Goal: Task Accomplishment & Management: Manage account settings

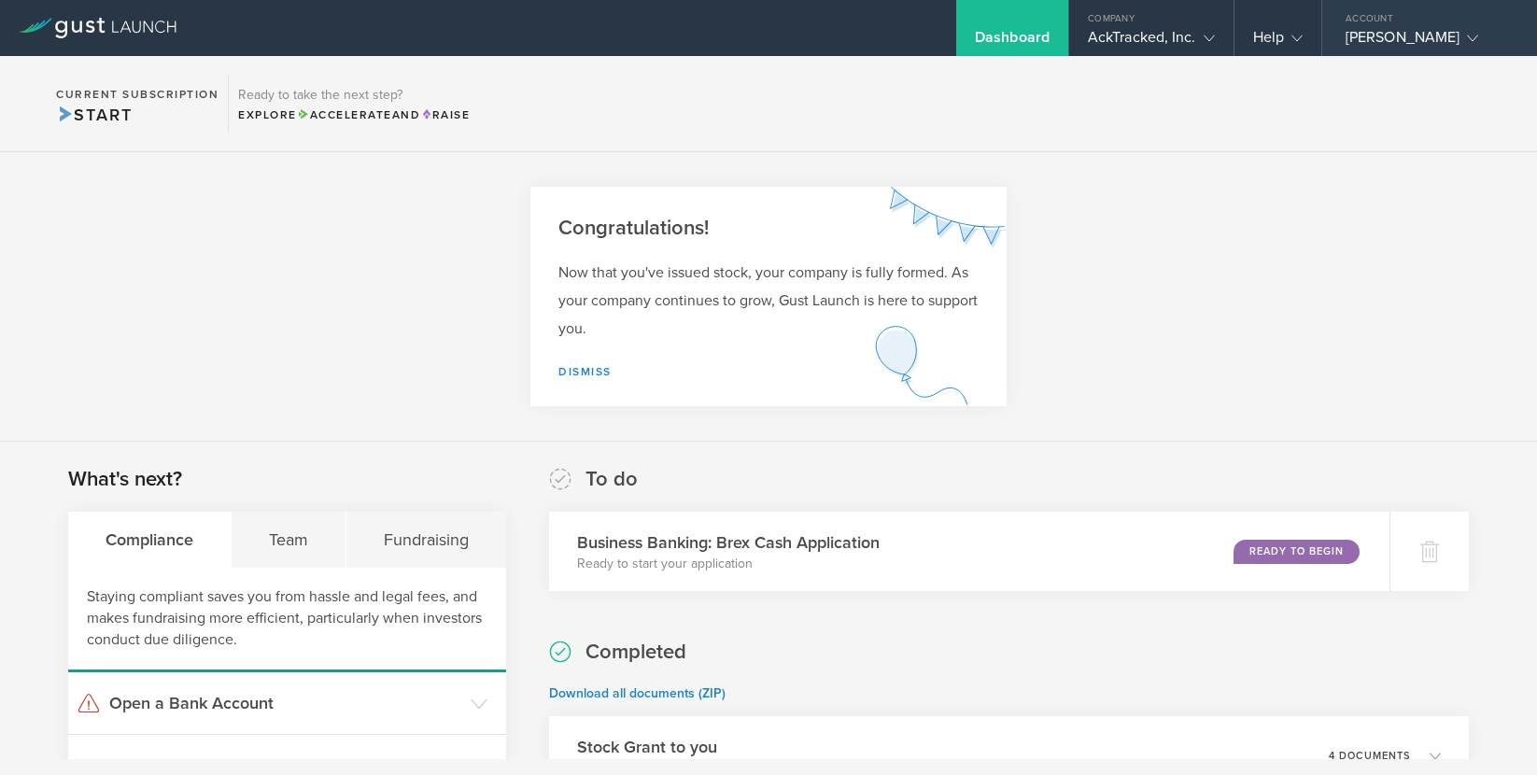
click at [1429, 34] on div "Justin Greene" at bounding box center [1425, 42] width 159 height 28
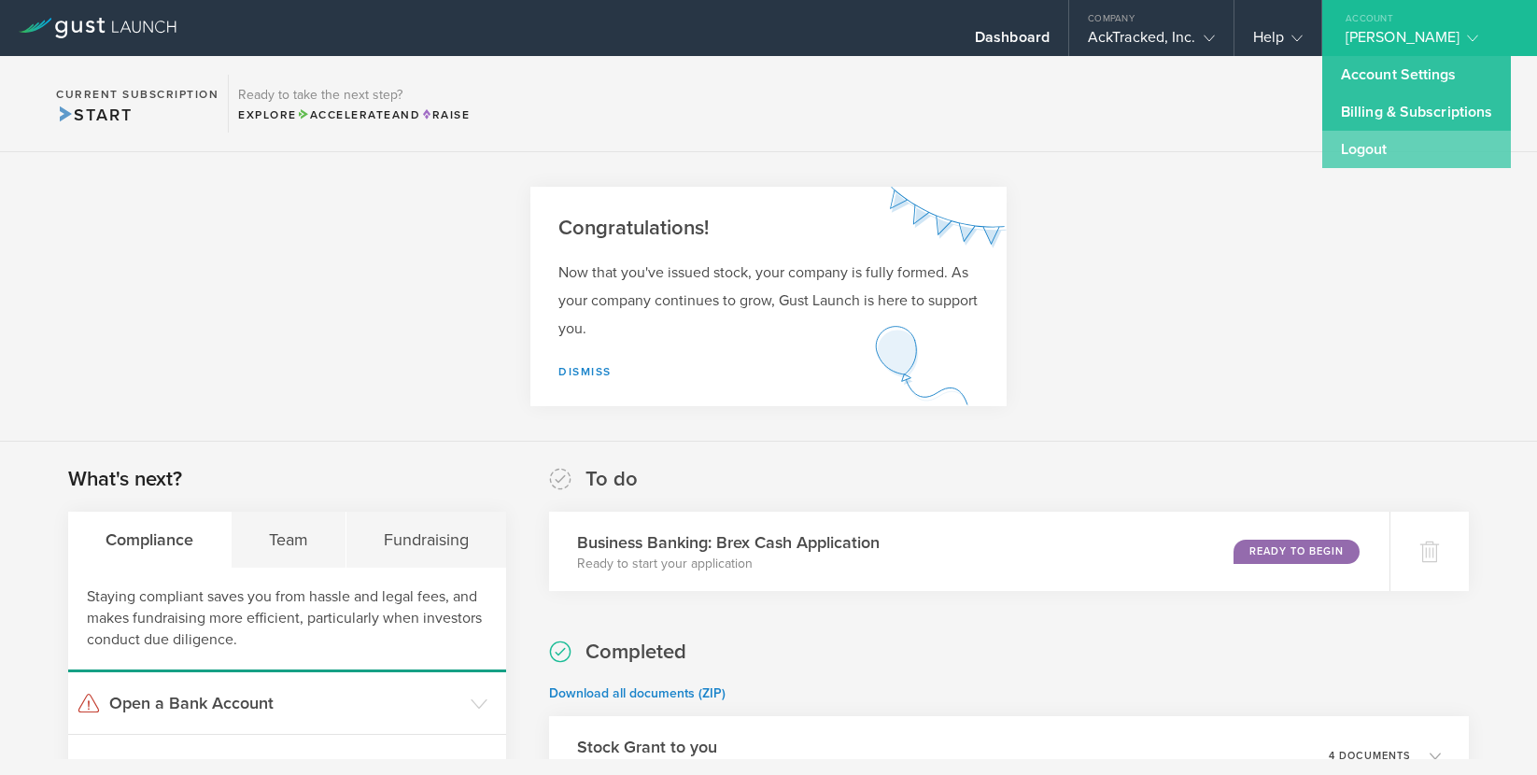
click at [1379, 152] on link "Logout" at bounding box center [1417, 149] width 189 height 37
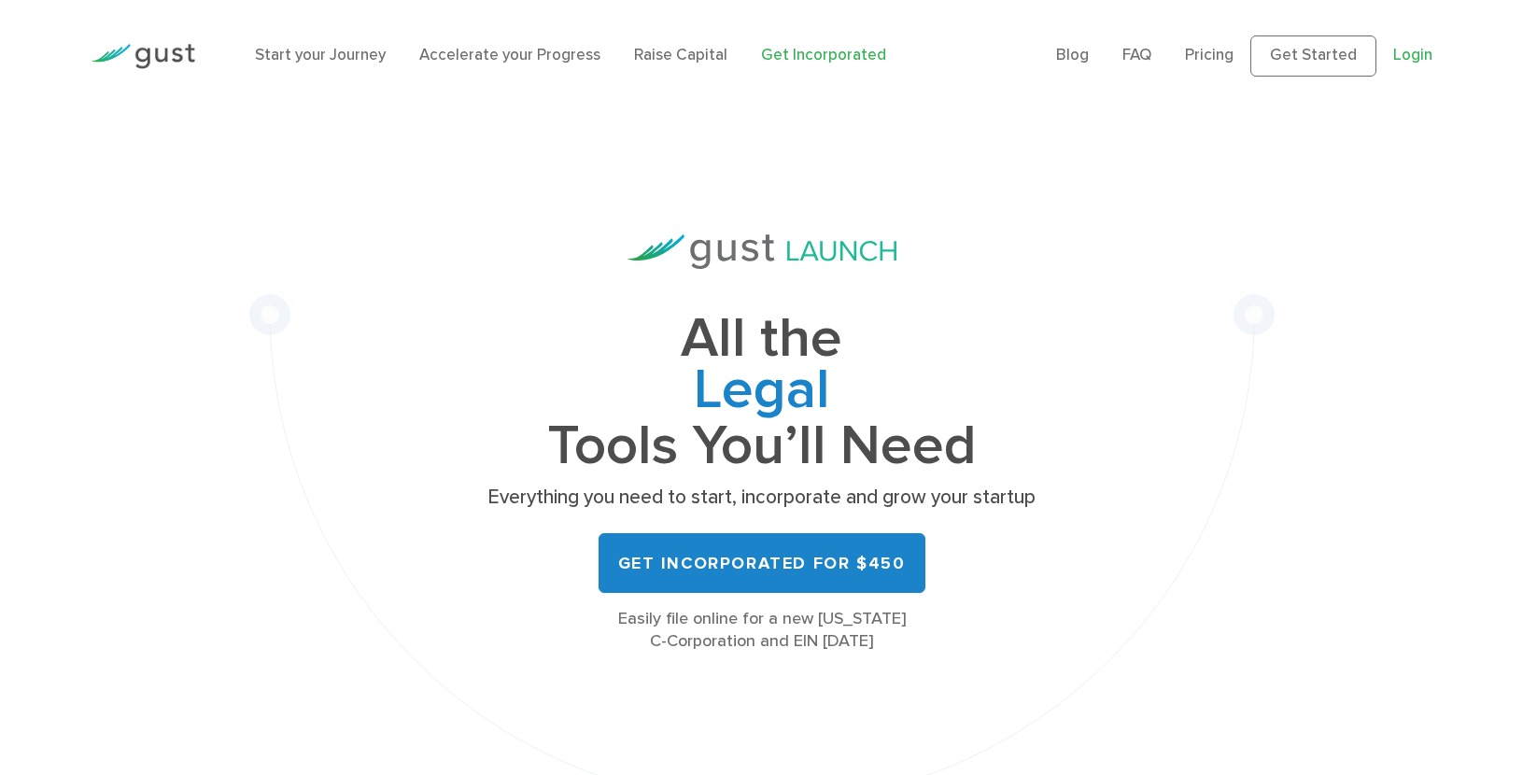
click at [1409, 58] on link "Login" at bounding box center [1413, 55] width 39 height 19
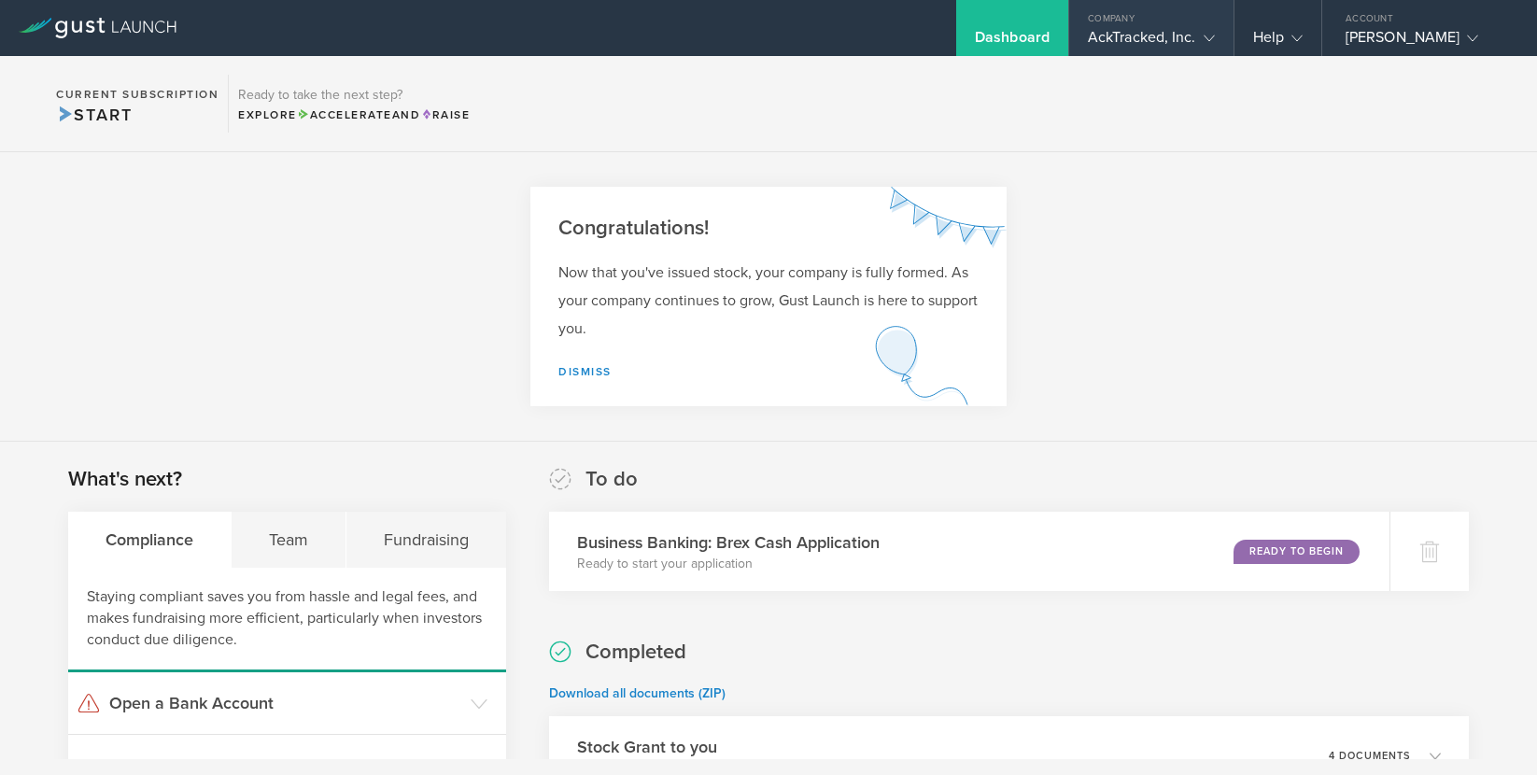
click at [1206, 35] on icon at bounding box center [1209, 38] width 11 height 11
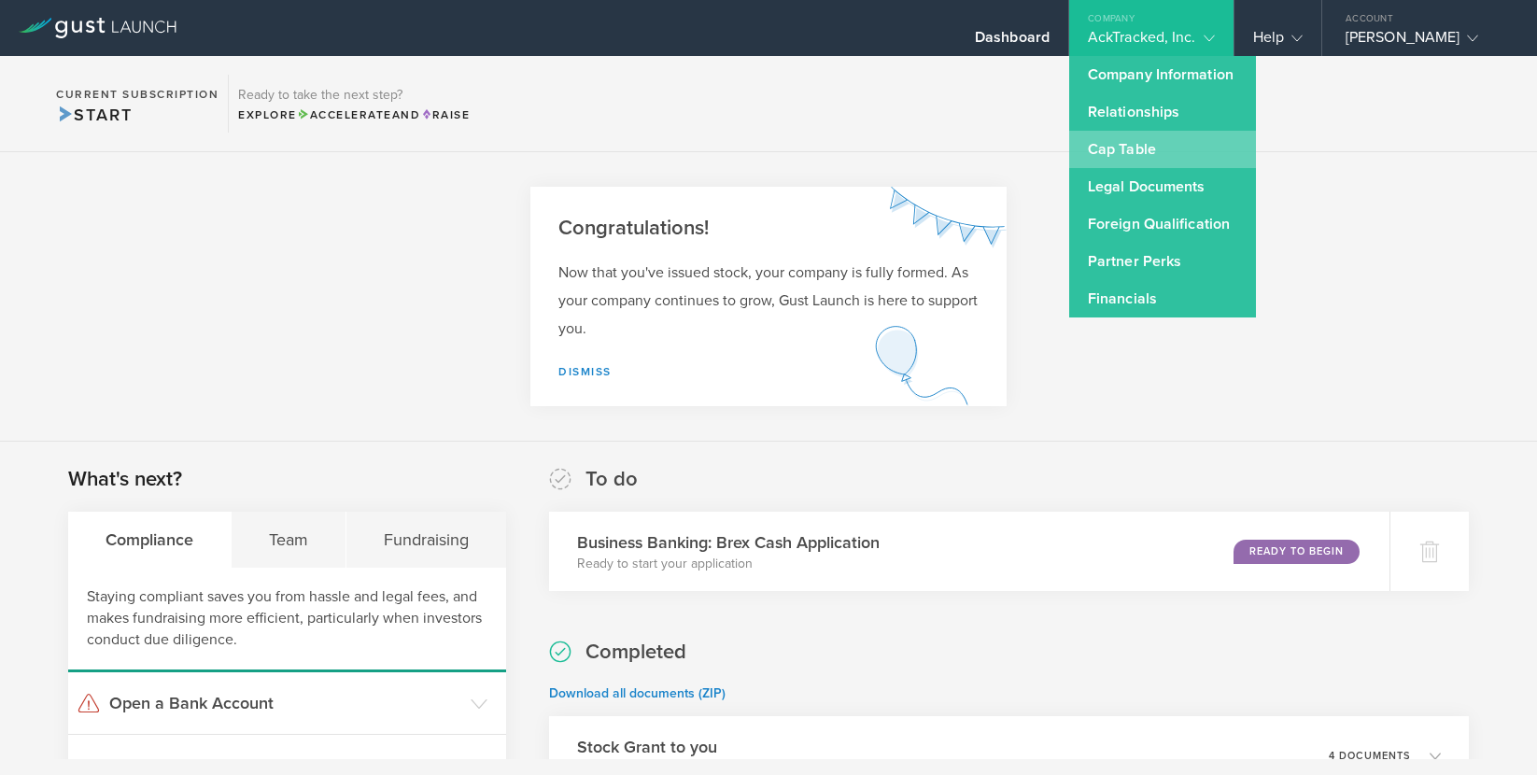
click at [1140, 154] on link "Cap Table" at bounding box center [1162, 149] width 187 height 37
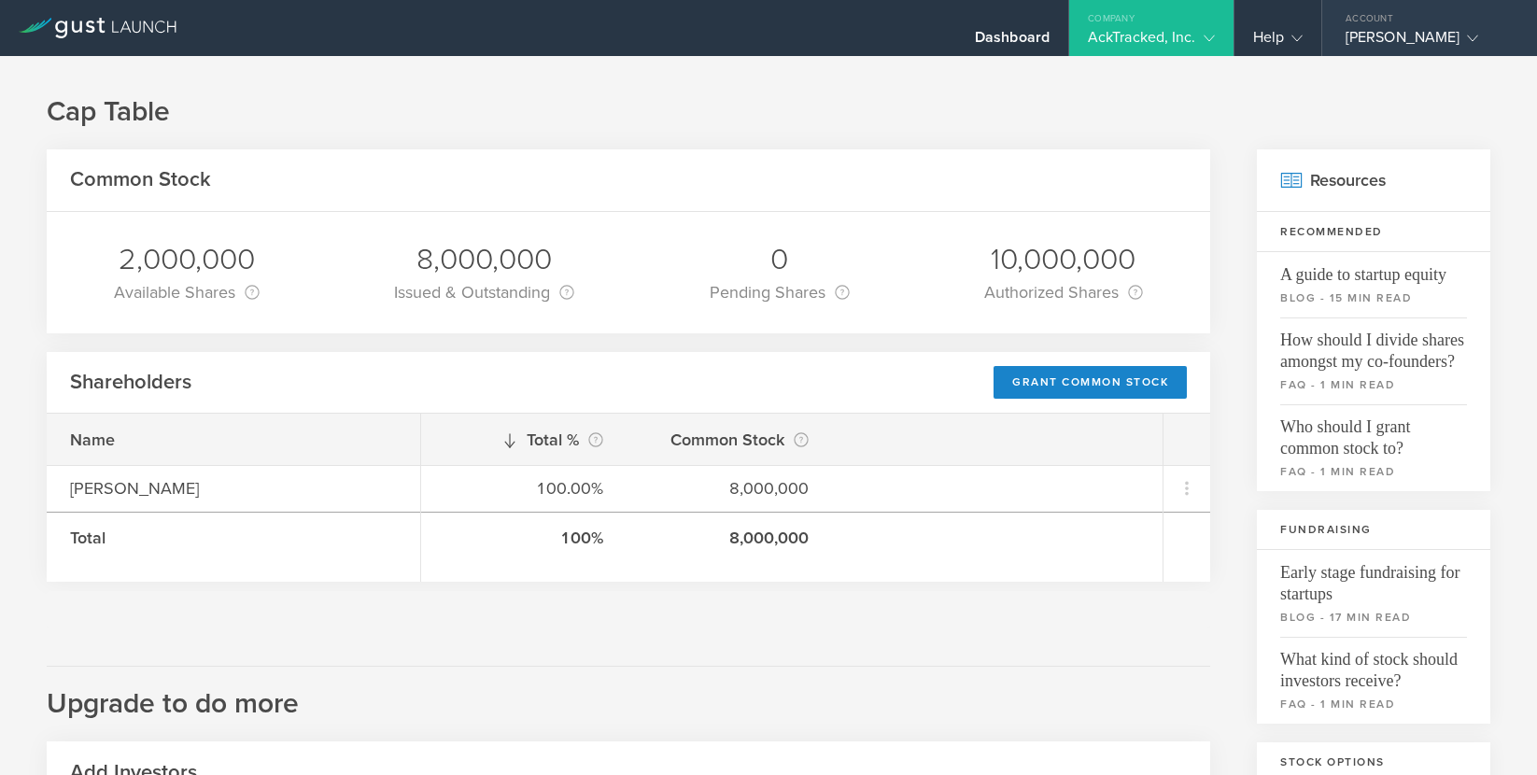
click at [1413, 30] on div "Justin Greene" at bounding box center [1425, 42] width 159 height 28
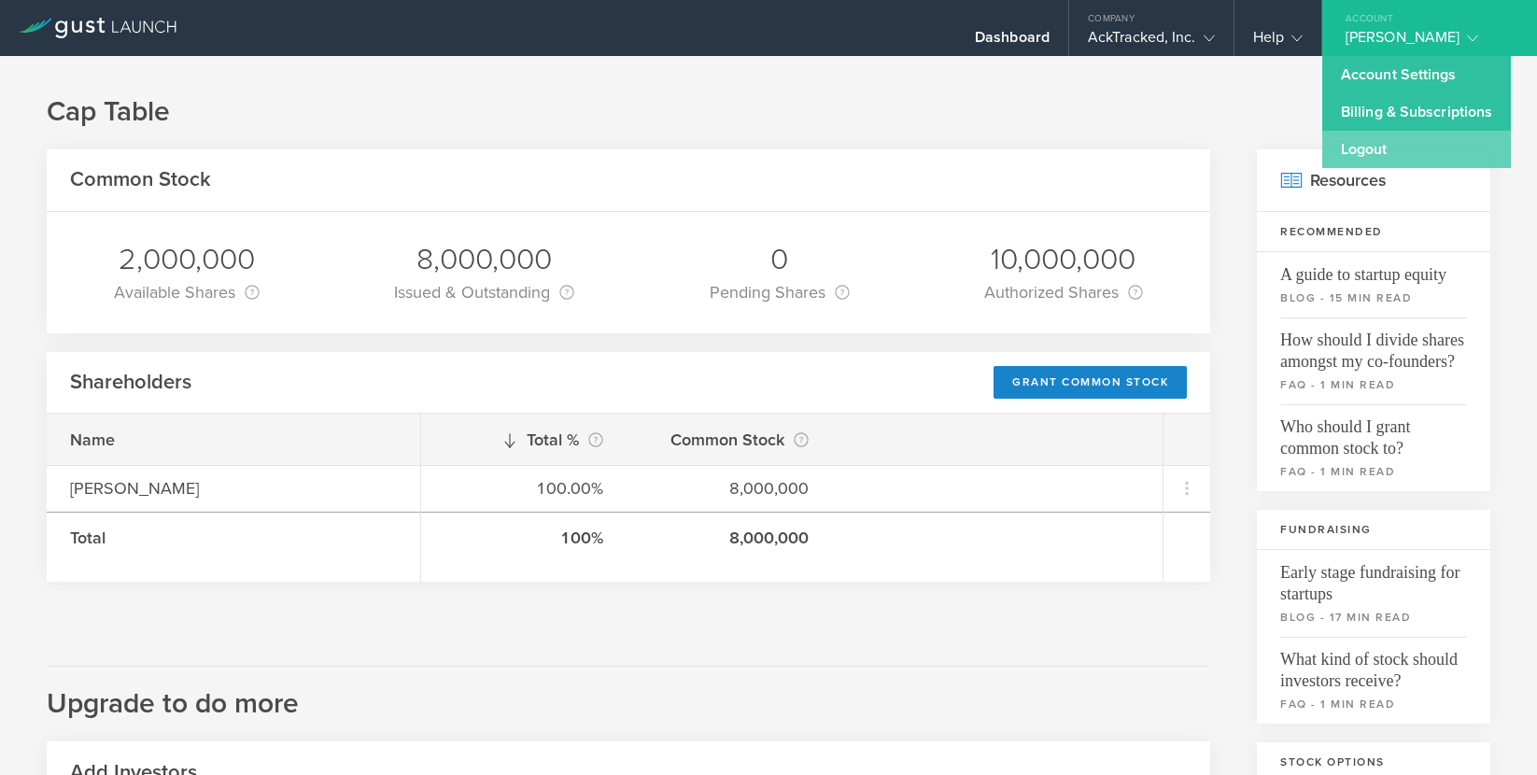
click at [1370, 156] on link "Logout" at bounding box center [1417, 149] width 189 height 37
